Goal: Navigation & Orientation: Find specific page/section

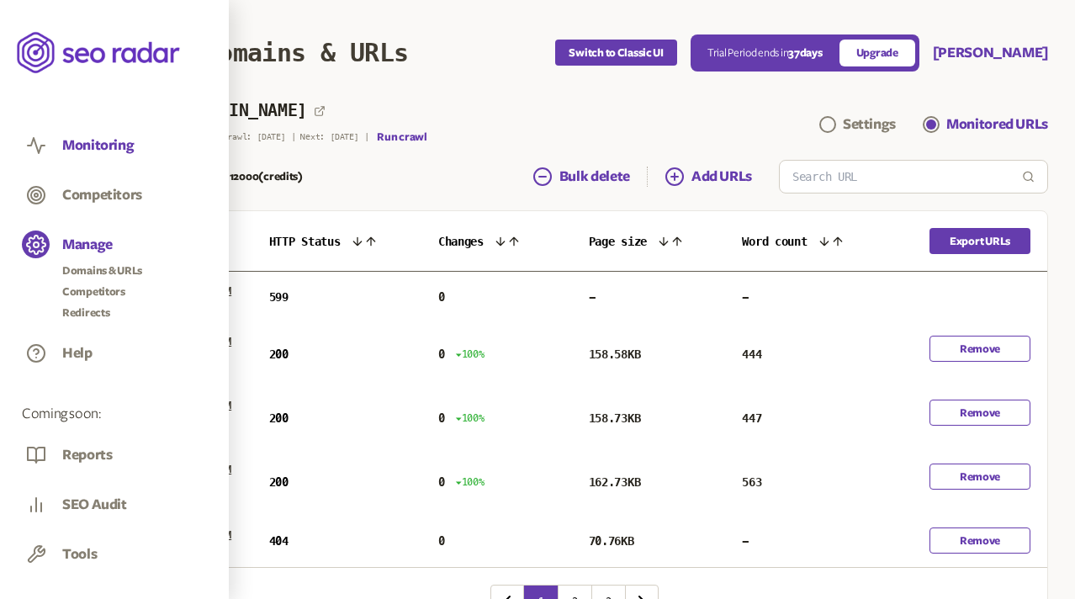
click at [85, 141] on button "Monitoring" at bounding box center [98, 145] width 72 height 19
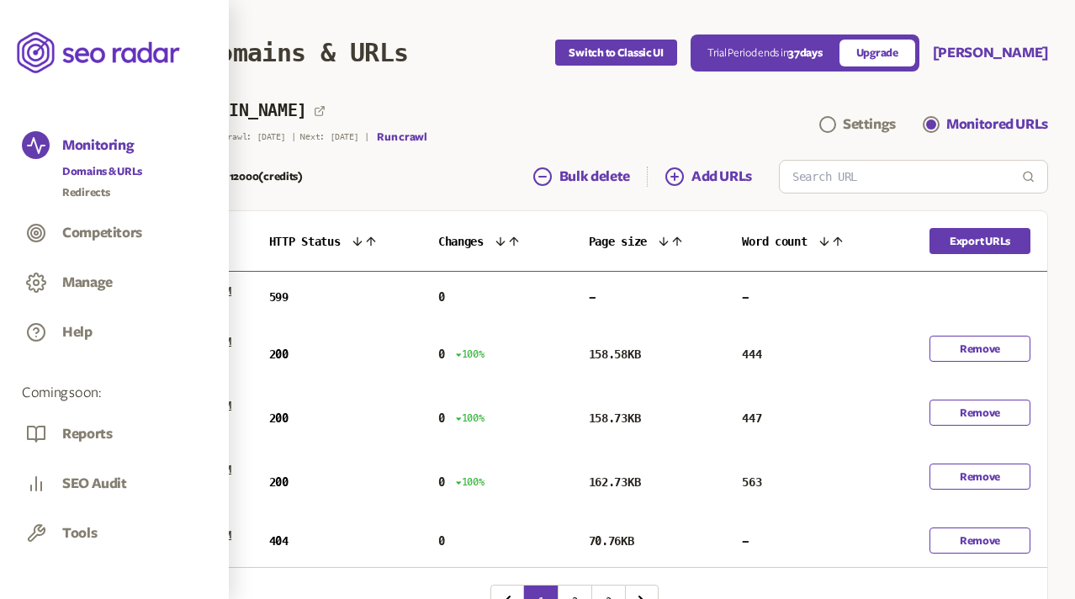
click at [97, 167] on link "Domains & URLs" at bounding box center [102, 171] width 80 height 17
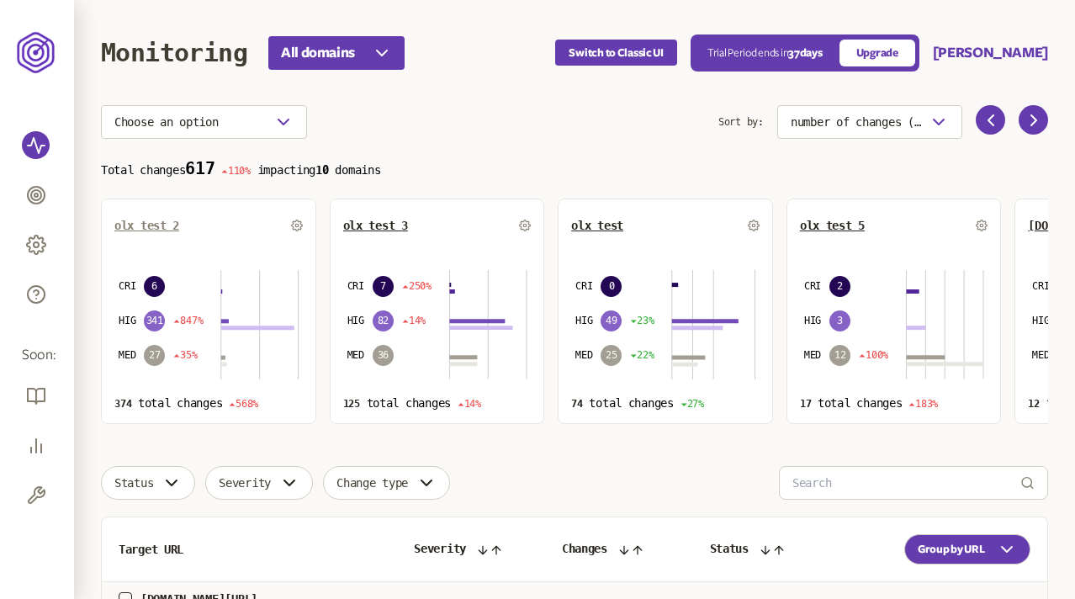
click at [158, 224] on span "olx test 2" at bounding box center [146, 225] width 65 height 13
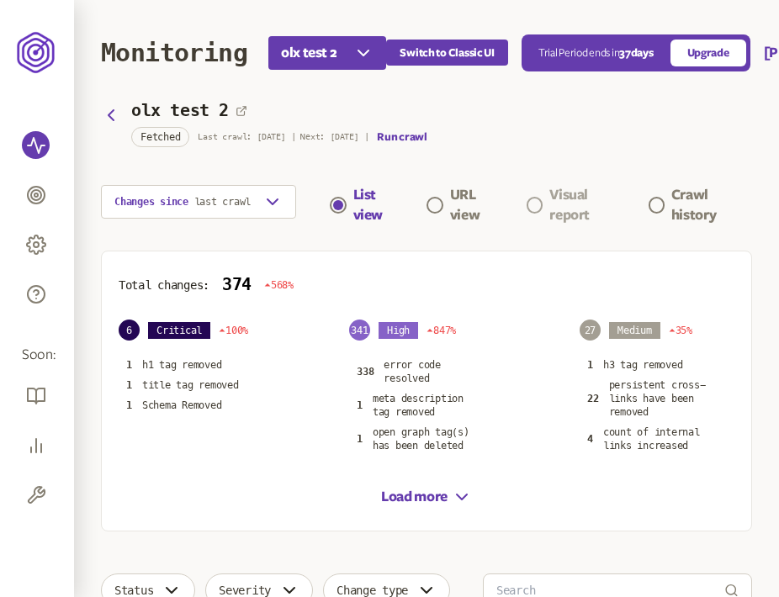
click at [560, 195] on div "Visual report" at bounding box center [587, 205] width 77 height 40
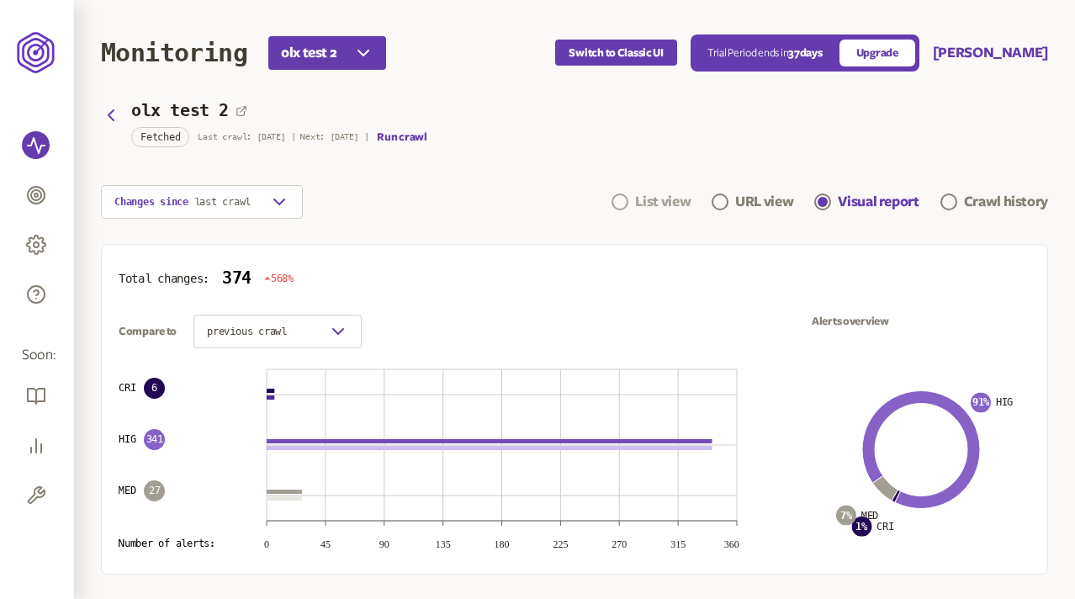
click at [653, 193] on div "List view" at bounding box center [663, 202] width 56 height 20
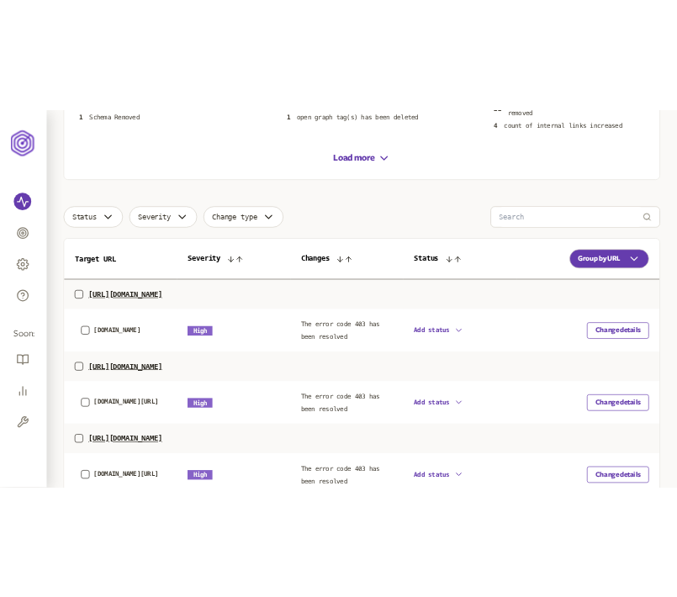
scroll to position [422, 0]
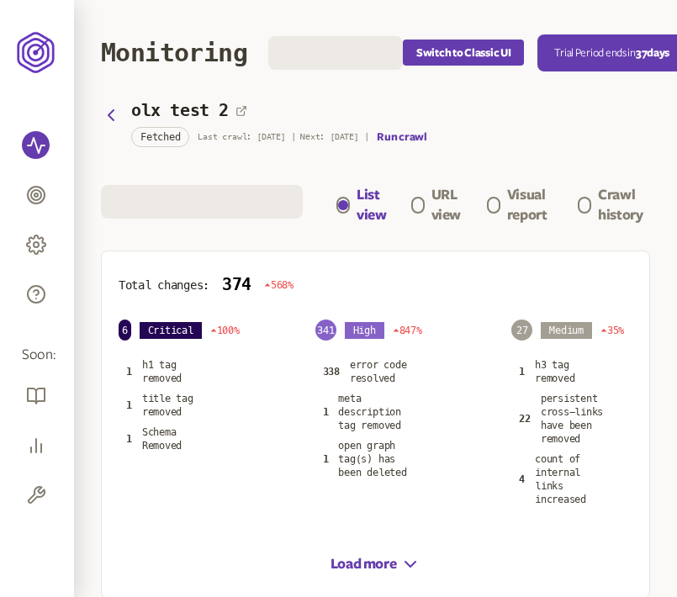
scroll to position [434, 0]
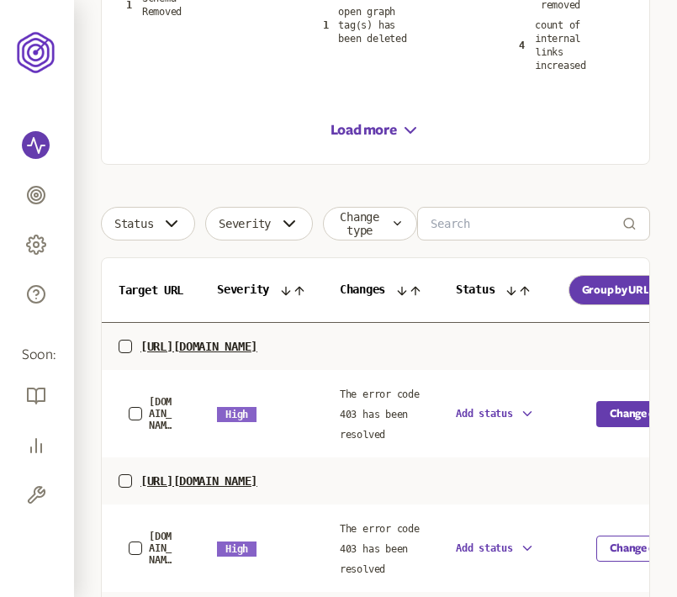
click at [623, 416] on button "Change details" at bounding box center [646, 414] width 98 height 26
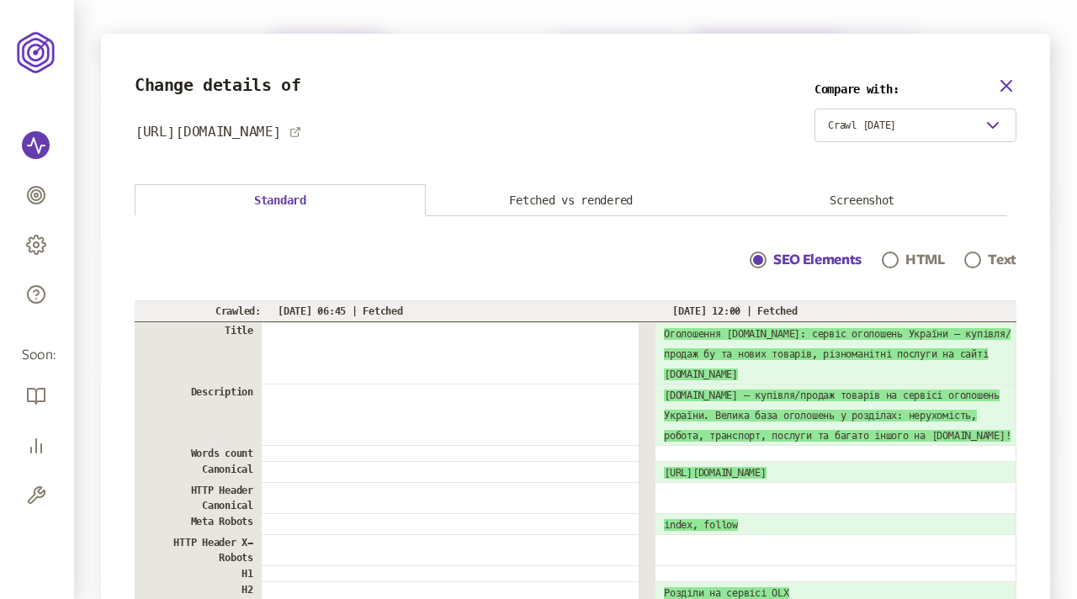
click at [677, 87] on icon "button" at bounding box center [1006, 86] width 10 height 10
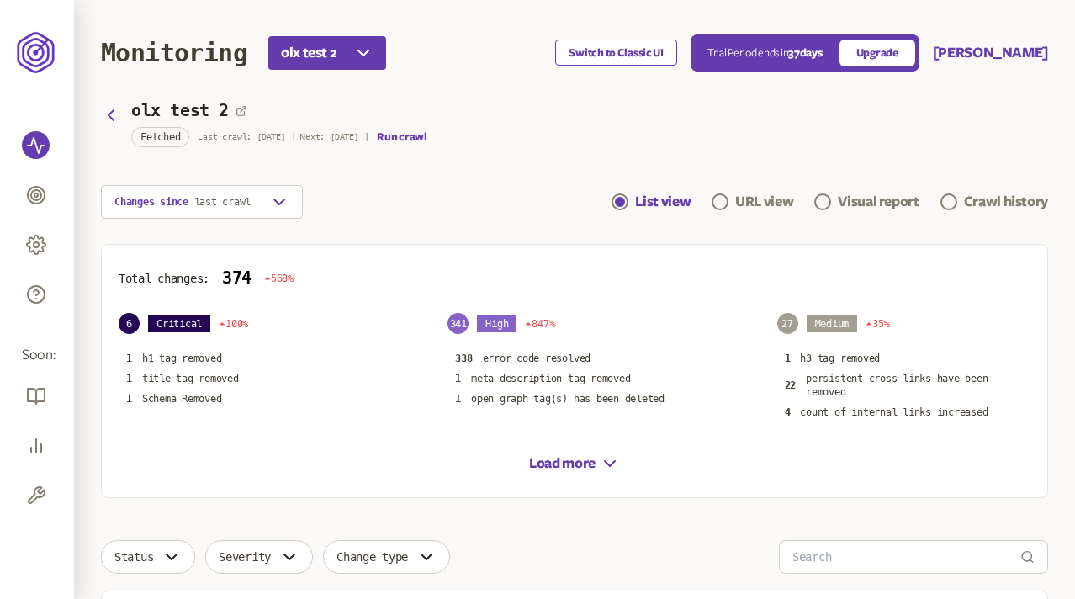
click at [645, 50] on button "Switch to Classic UI" at bounding box center [615, 53] width 121 height 26
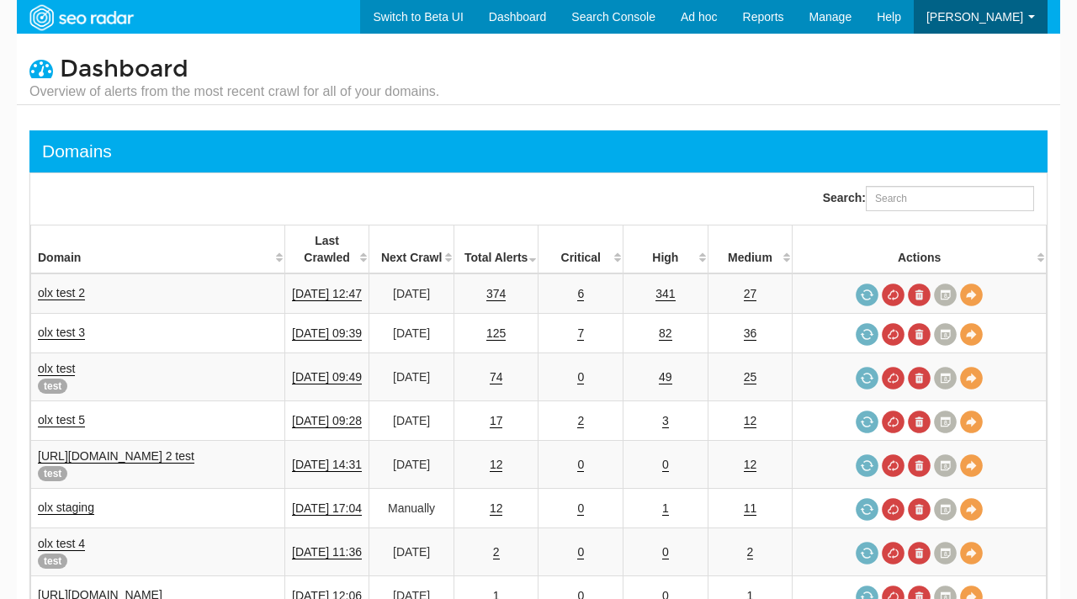
select select "25"
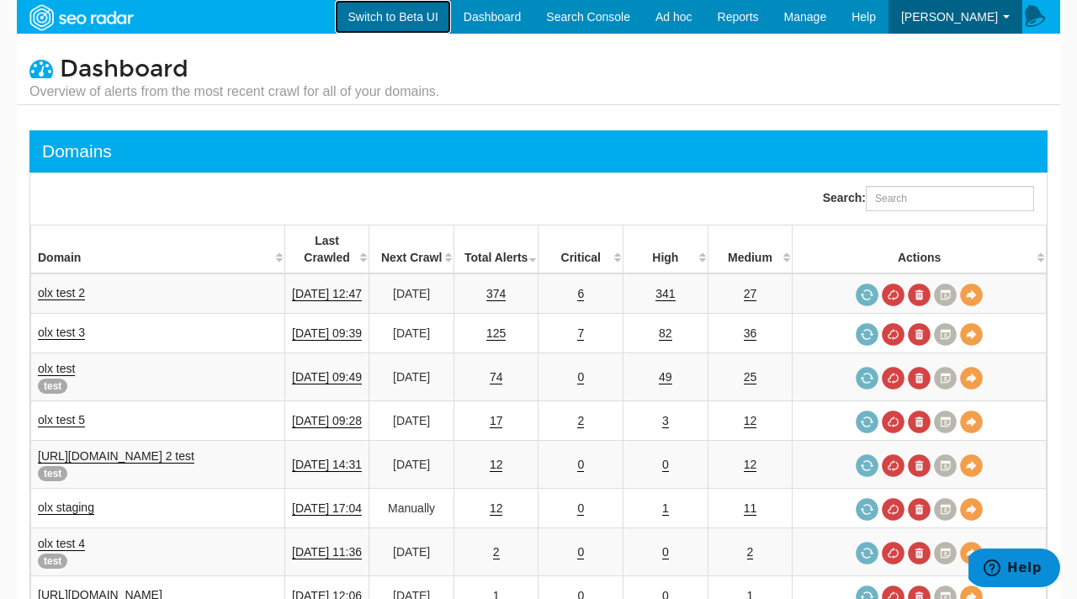
click at [421, 19] on link "Switch to Beta UI" at bounding box center [392, 17] width 115 height 34
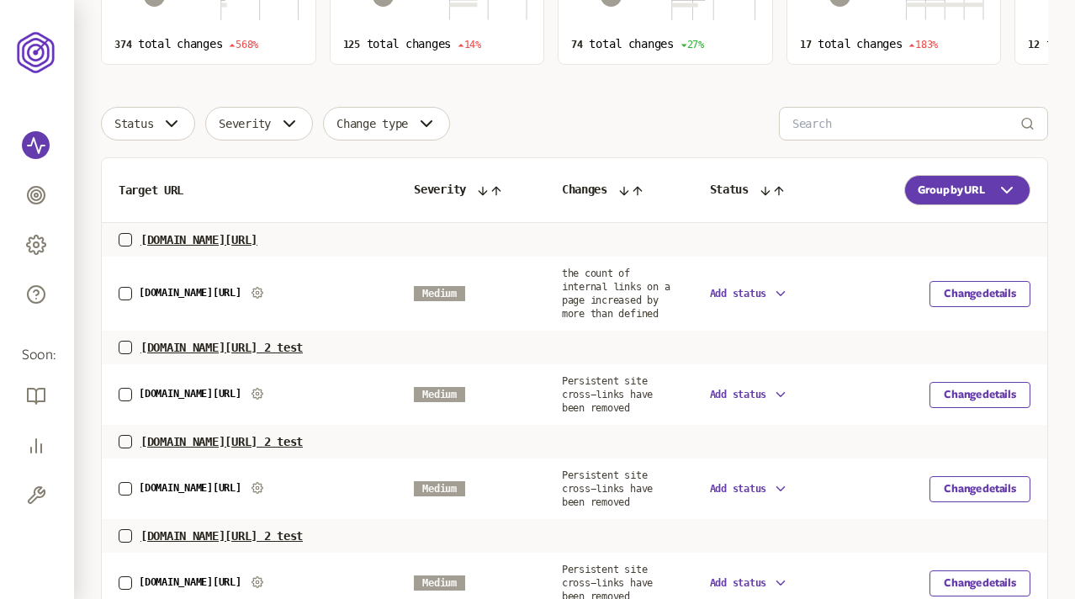
scroll to position [361, 0]
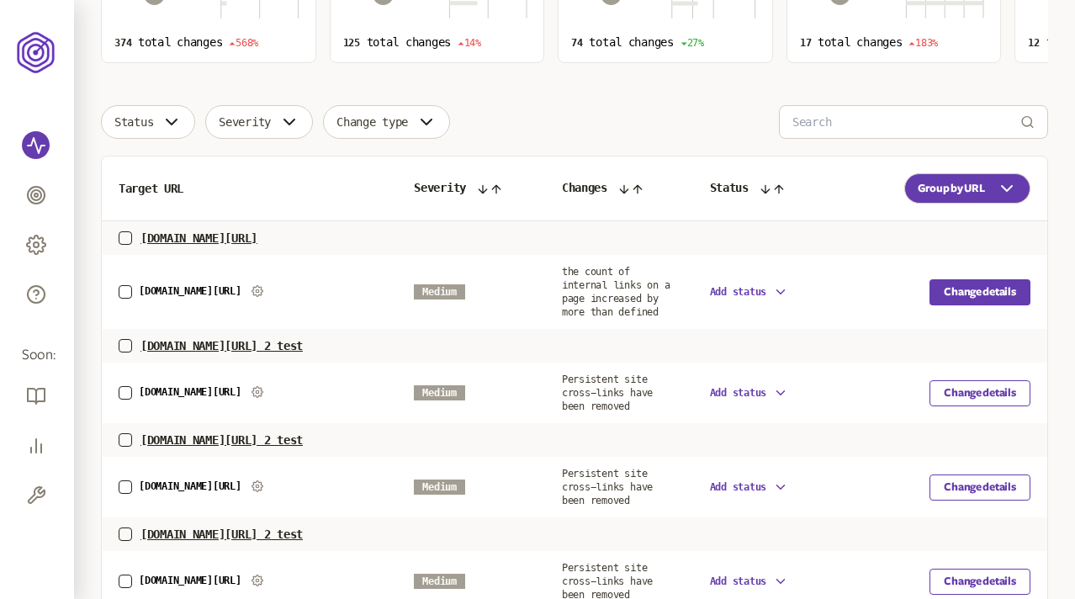
click at [986, 294] on button "Change details" at bounding box center [980, 292] width 101 height 26
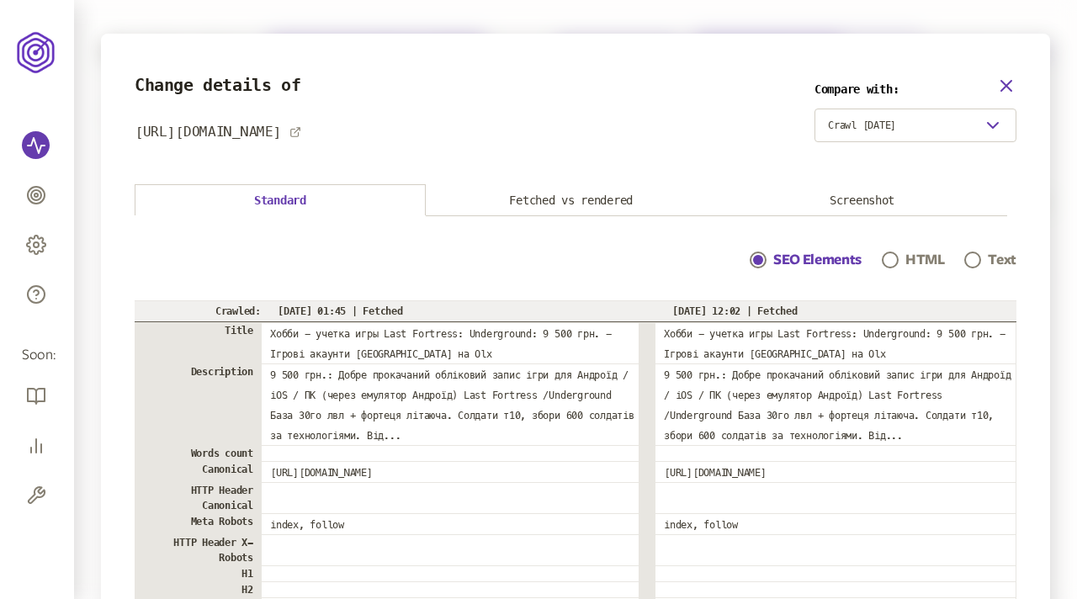
click at [1006, 83] on icon "button" at bounding box center [1006, 86] width 10 height 10
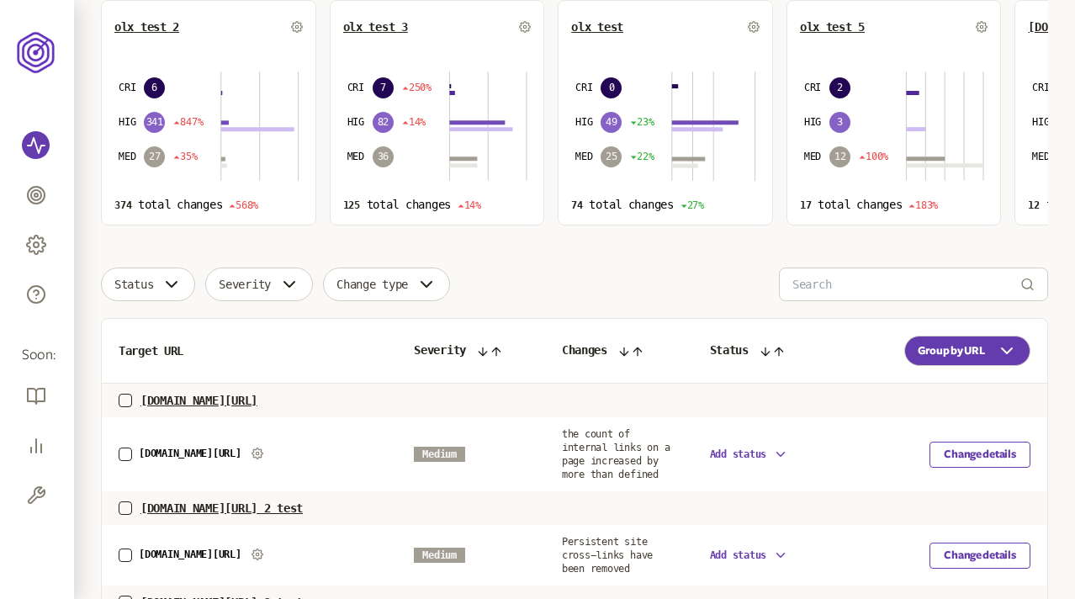
scroll to position [231, 0]
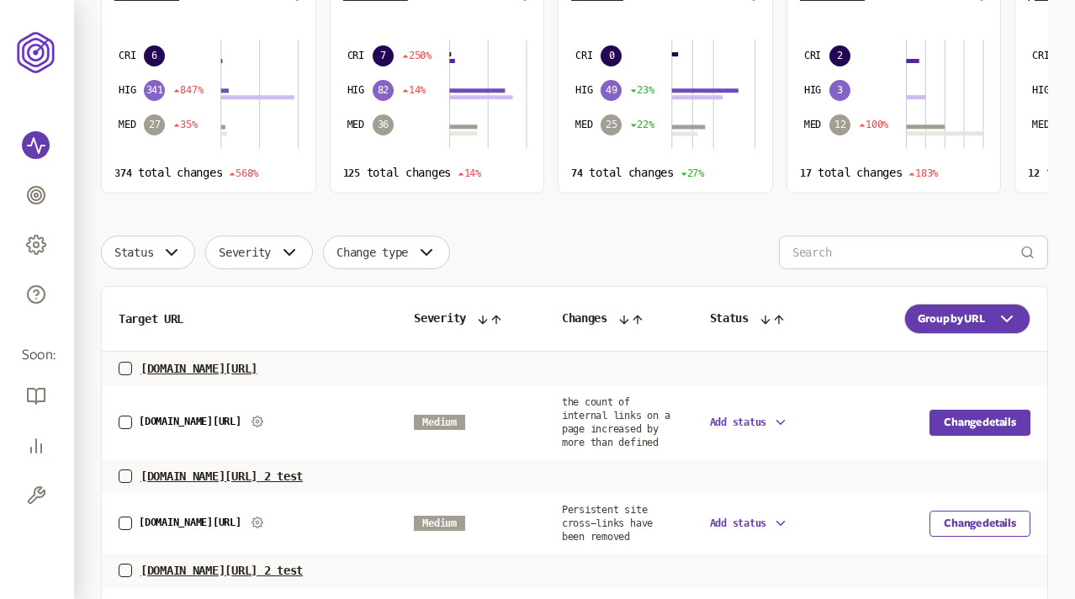
click at [968, 424] on button "Change details" at bounding box center [980, 423] width 101 height 26
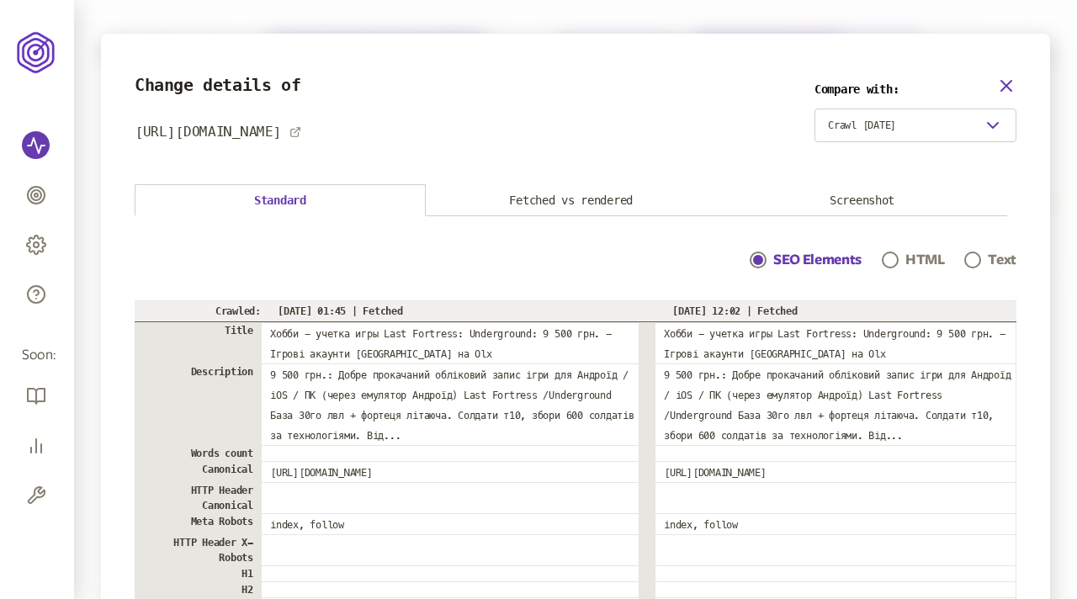
click at [1004, 83] on icon "button" at bounding box center [1006, 86] width 20 height 20
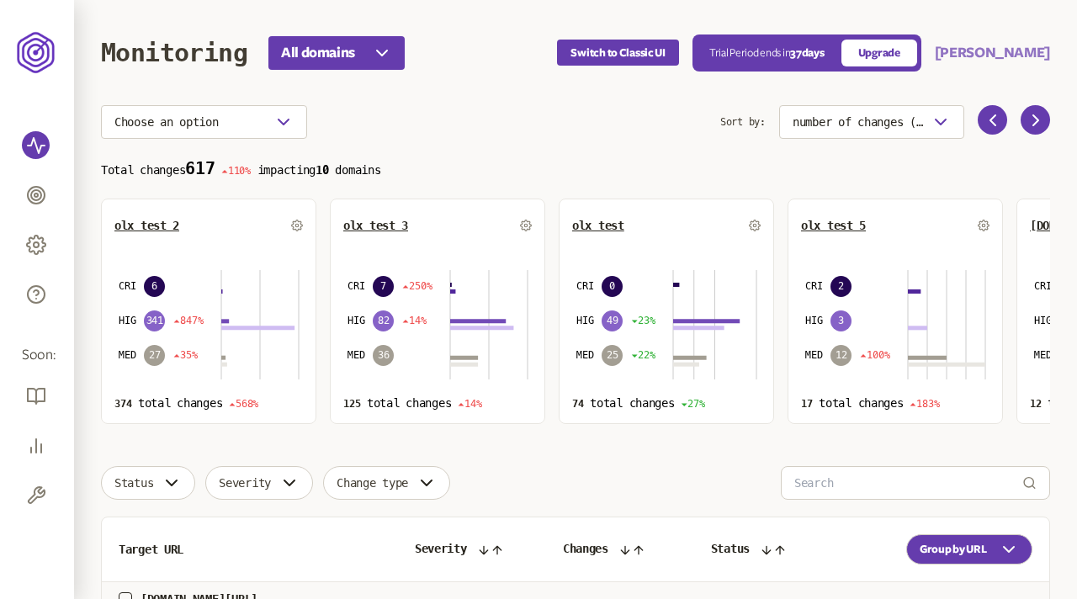
click at [979, 51] on button "[PERSON_NAME]" at bounding box center [992, 53] width 115 height 20
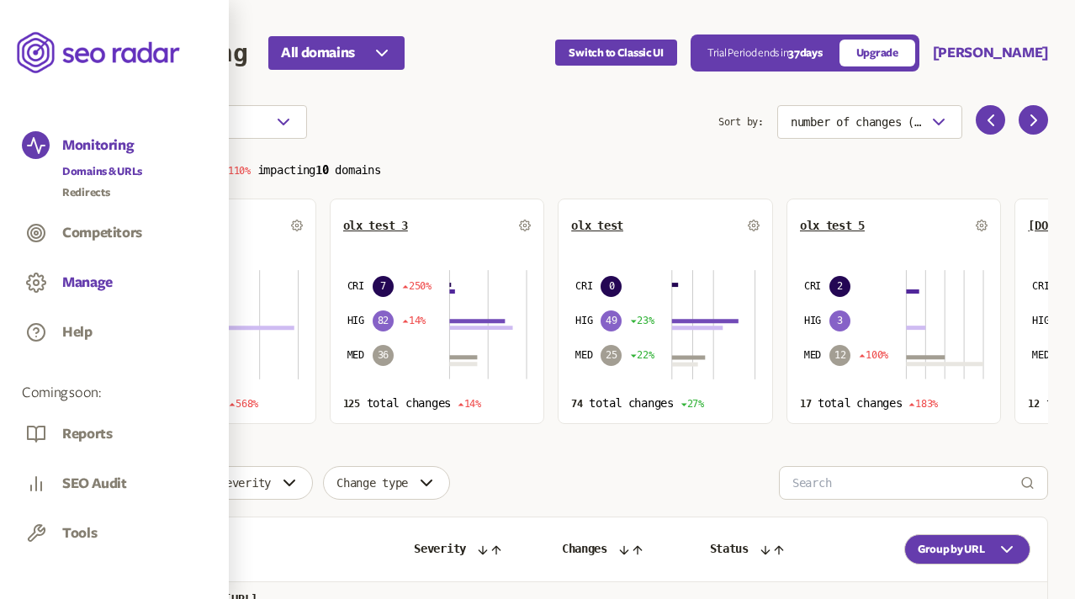
click at [84, 285] on button "Manage" at bounding box center [87, 282] width 50 height 19
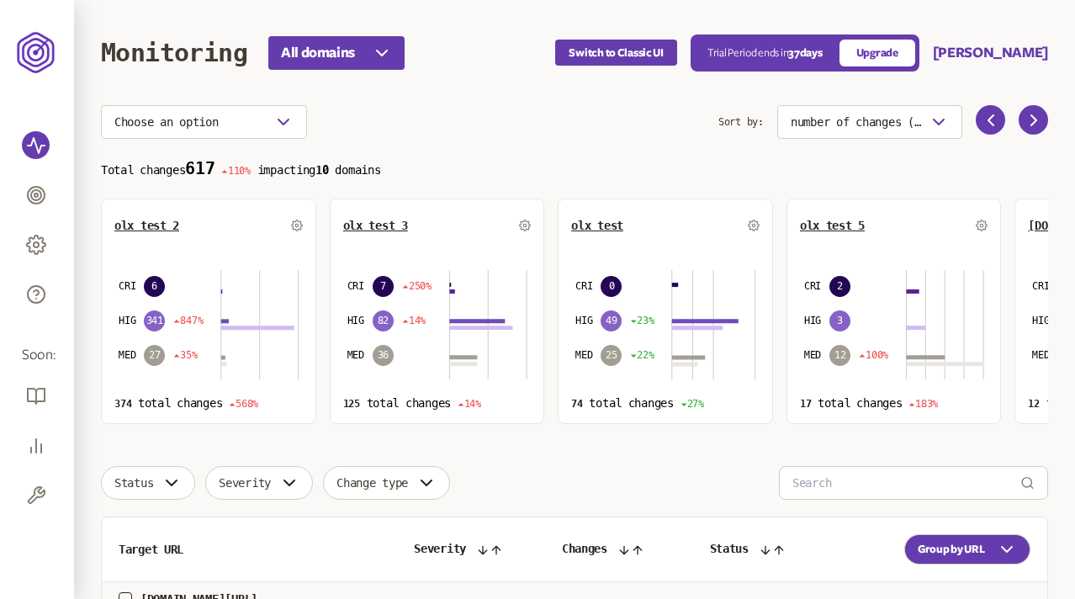
click at [419, 136] on div "Choose an option" at bounding box center [410, 122] width 618 height 34
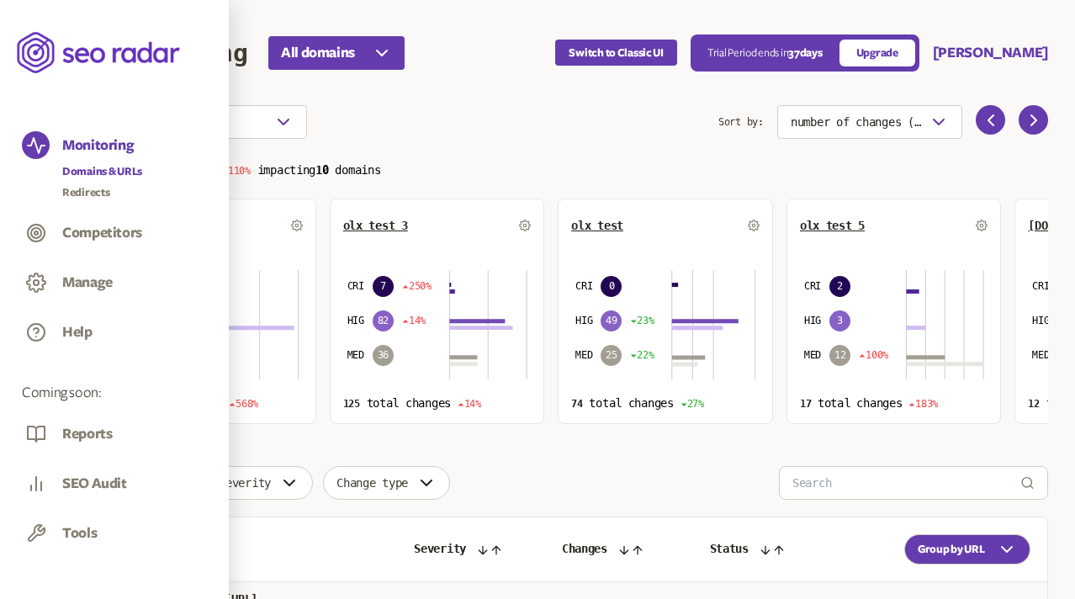
click at [99, 219] on link "Competitors" at bounding box center [114, 235] width 185 height 32
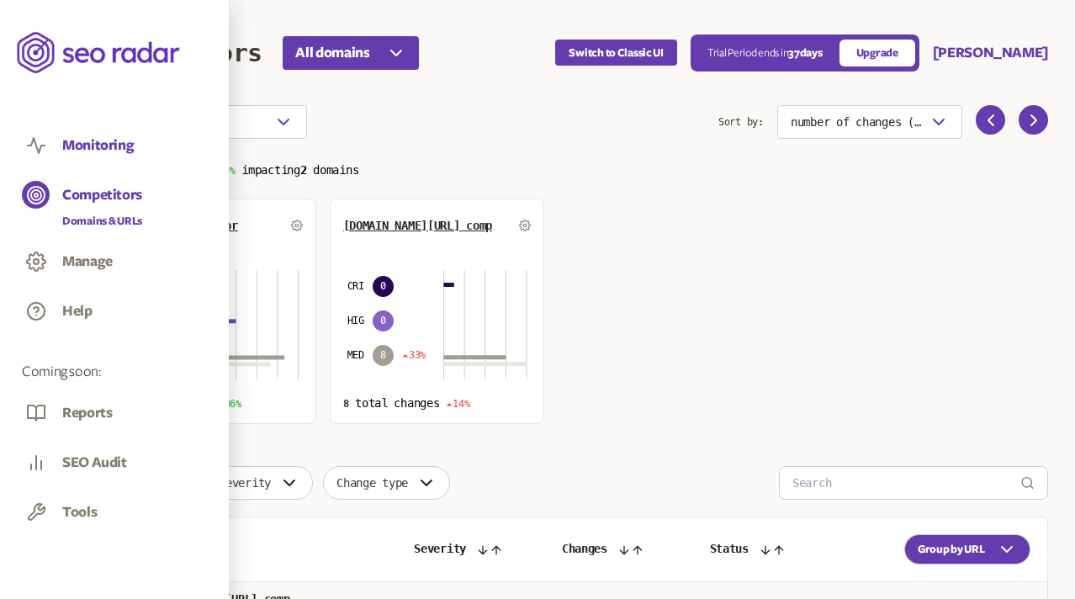
click at [94, 148] on button "Monitoring" at bounding box center [98, 145] width 72 height 19
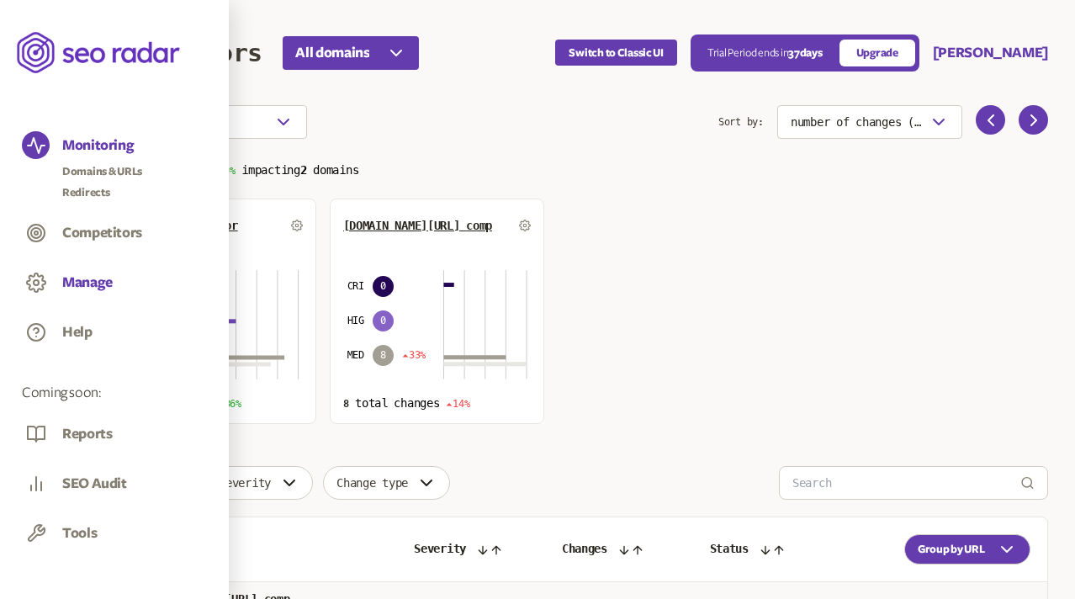
click at [82, 276] on button "Manage" at bounding box center [87, 282] width 50 height 19
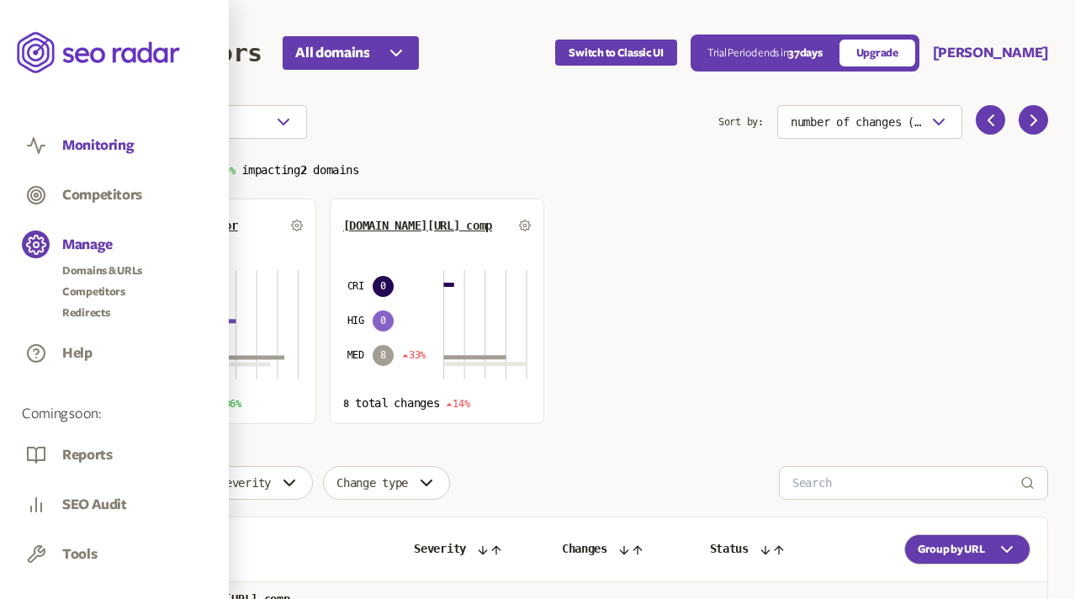
click at [96, 144] on button "Monitoring" at bounding box center [98, 145] width 72 height 19
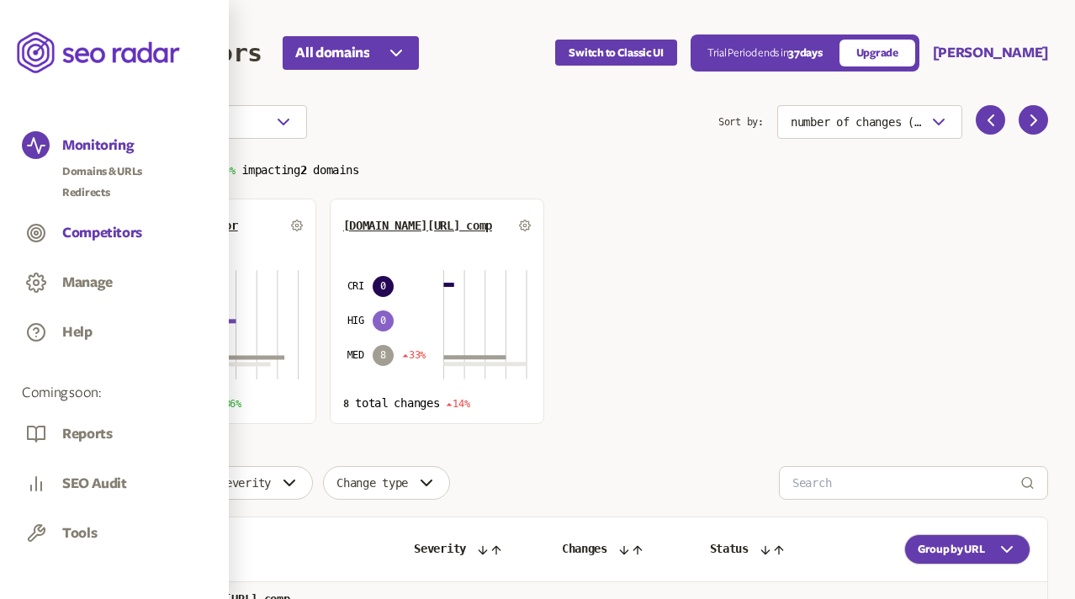
click at [87, 225] on button "Competitors" at bounding box center [102, 233] width 80 height 19
click at [77, 234] on button "Competitors" at bounding box center [102, 233] width 80 height 19
click at [35, 232] on icon at bounding box center [36, 233] width 20 height 20
click at [93, 169] on link "Domains & URLs" at bounding box center [102, 171] width 80 height 17
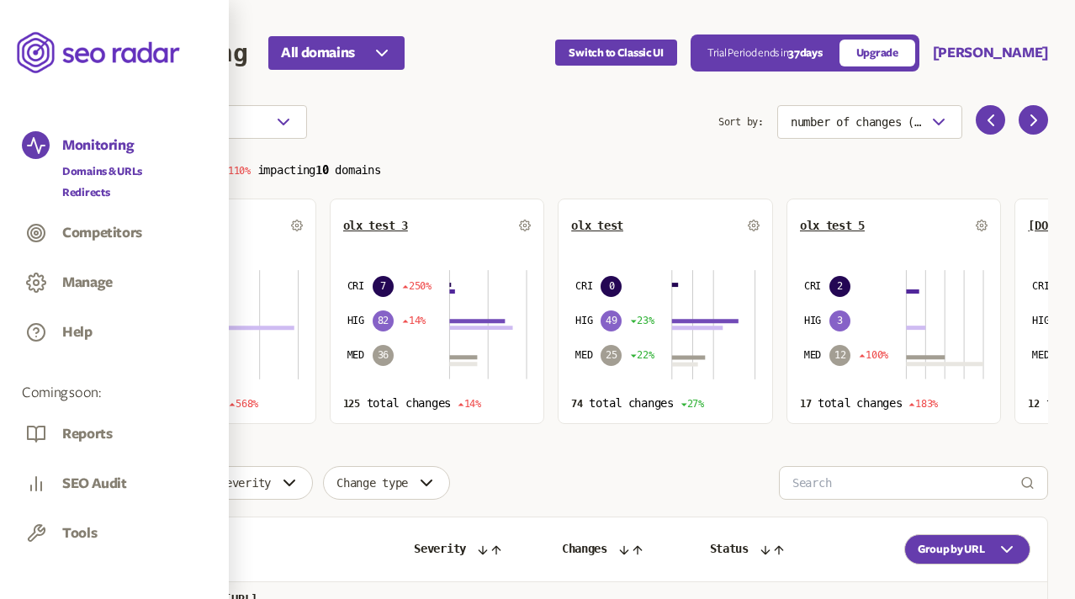
click at [80, 196] on link "Redirects" at bounding box center [102, 192] width 80 height 17
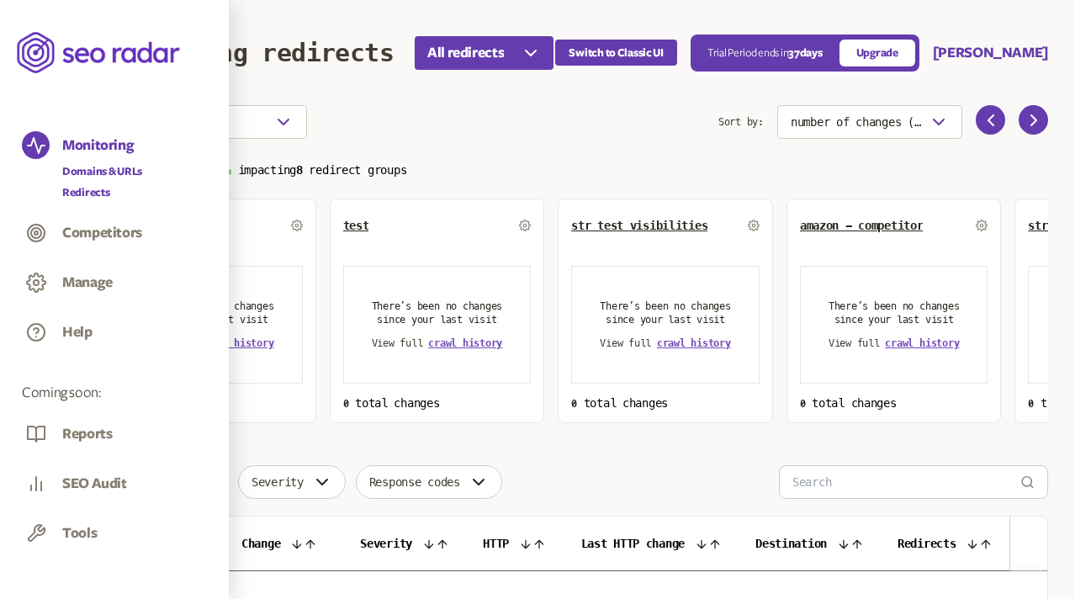
click at [107, 171] on link "Domains & URLs" at bounding box center [102, 171] width 80 height 17
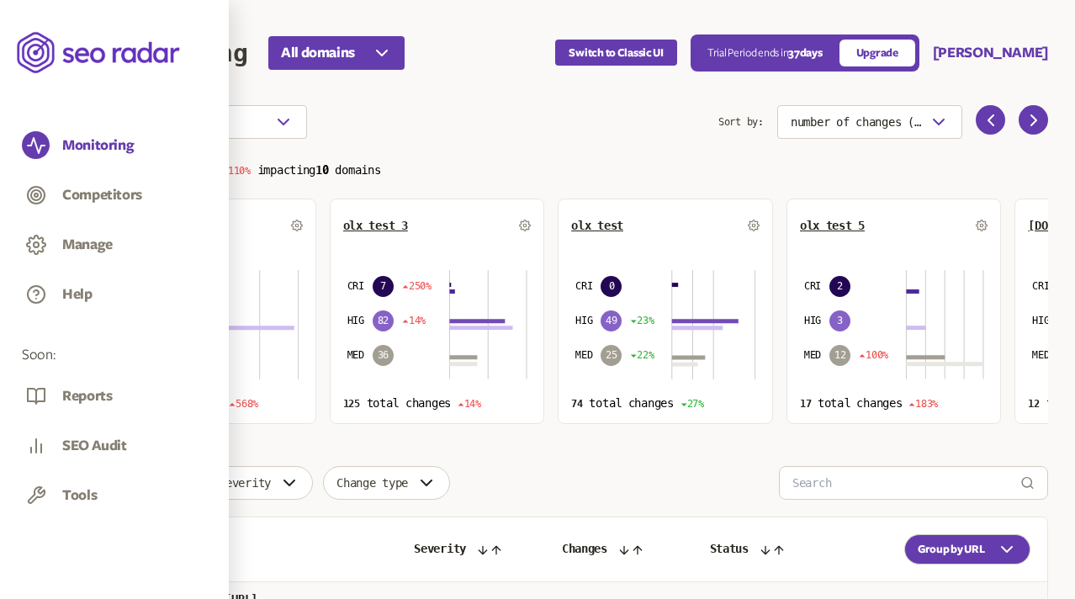
click at [405, 129] on div "Choose an option" at bounding box center [410, 122] width 618 height 34
